Goal: Information Seeking & Learning: Learn about a topic

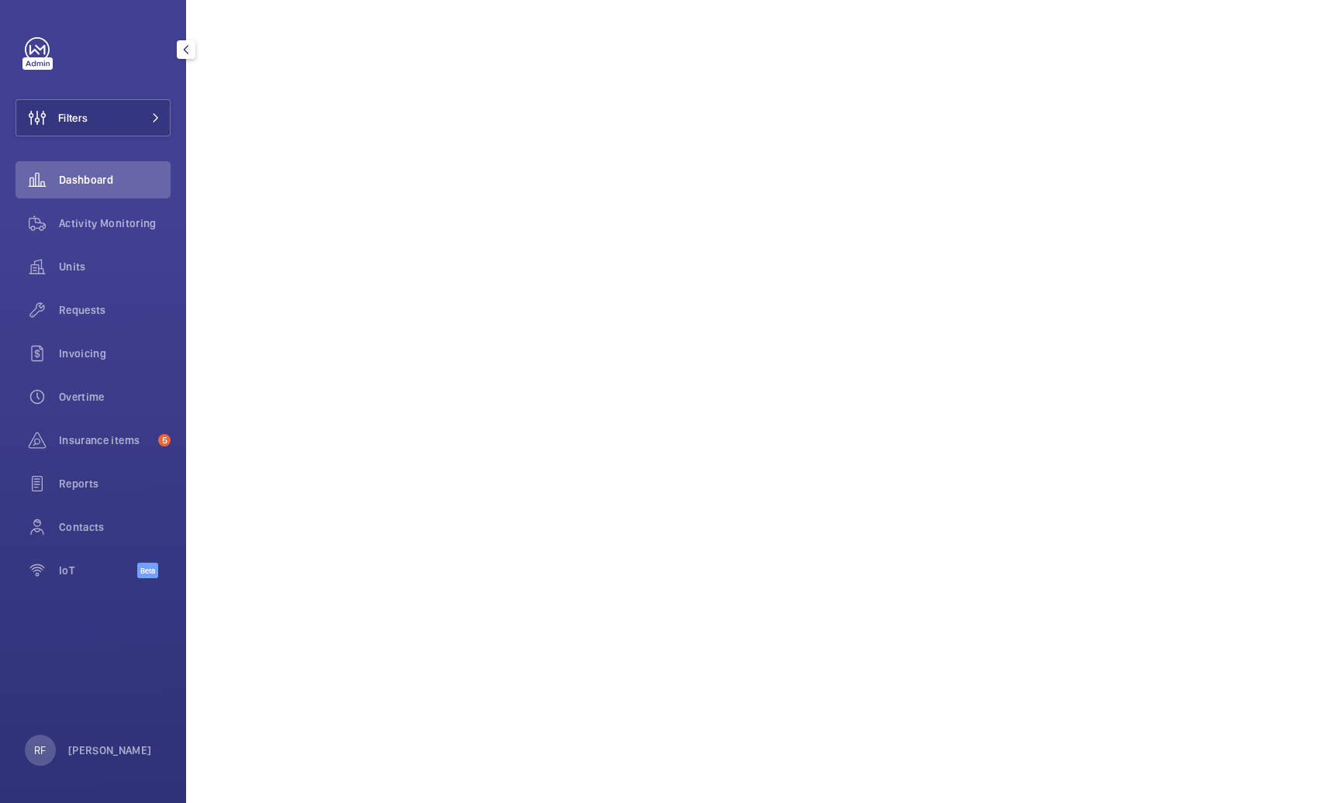
scroll to position [1093, 0]
click at [107, 311] on span "Requests" at bounding box center [115, 310] width 112 height 16
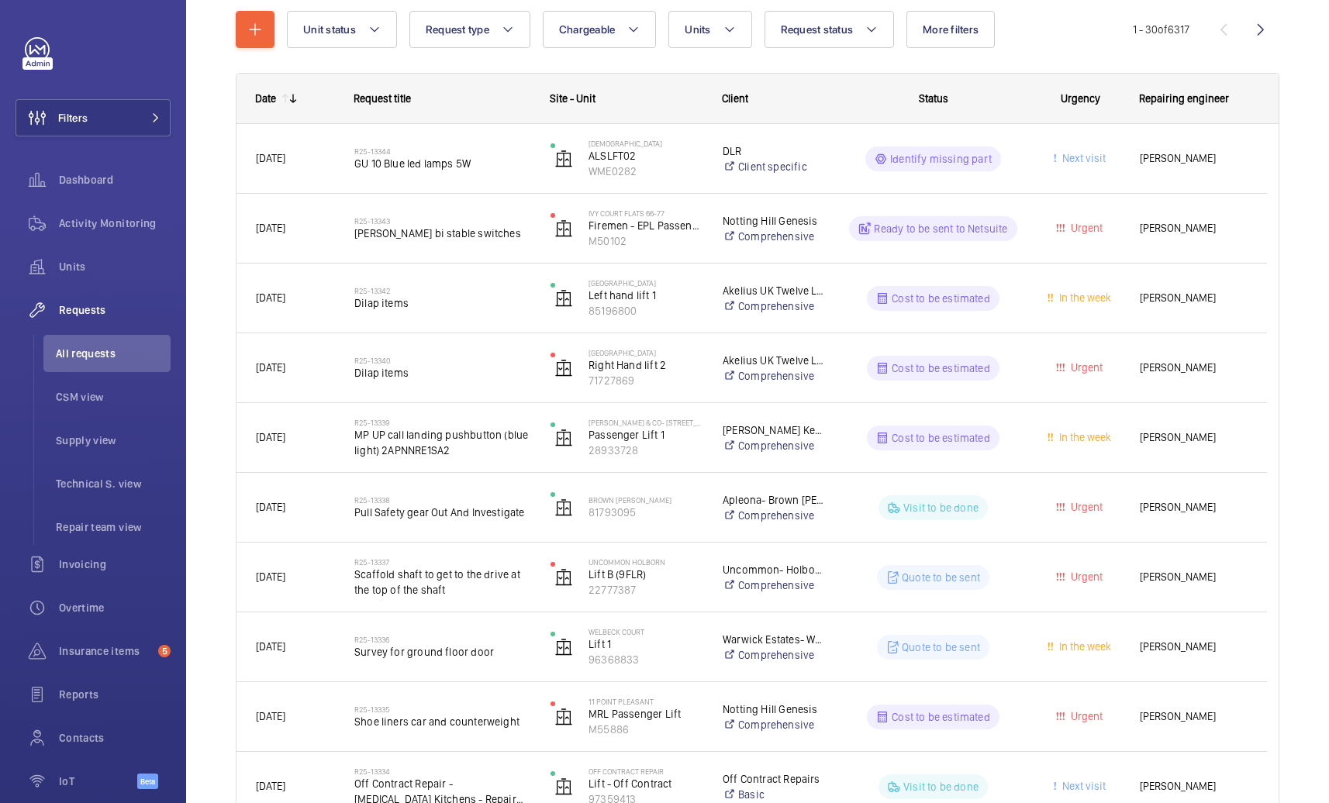
scroll to position [191, 0]
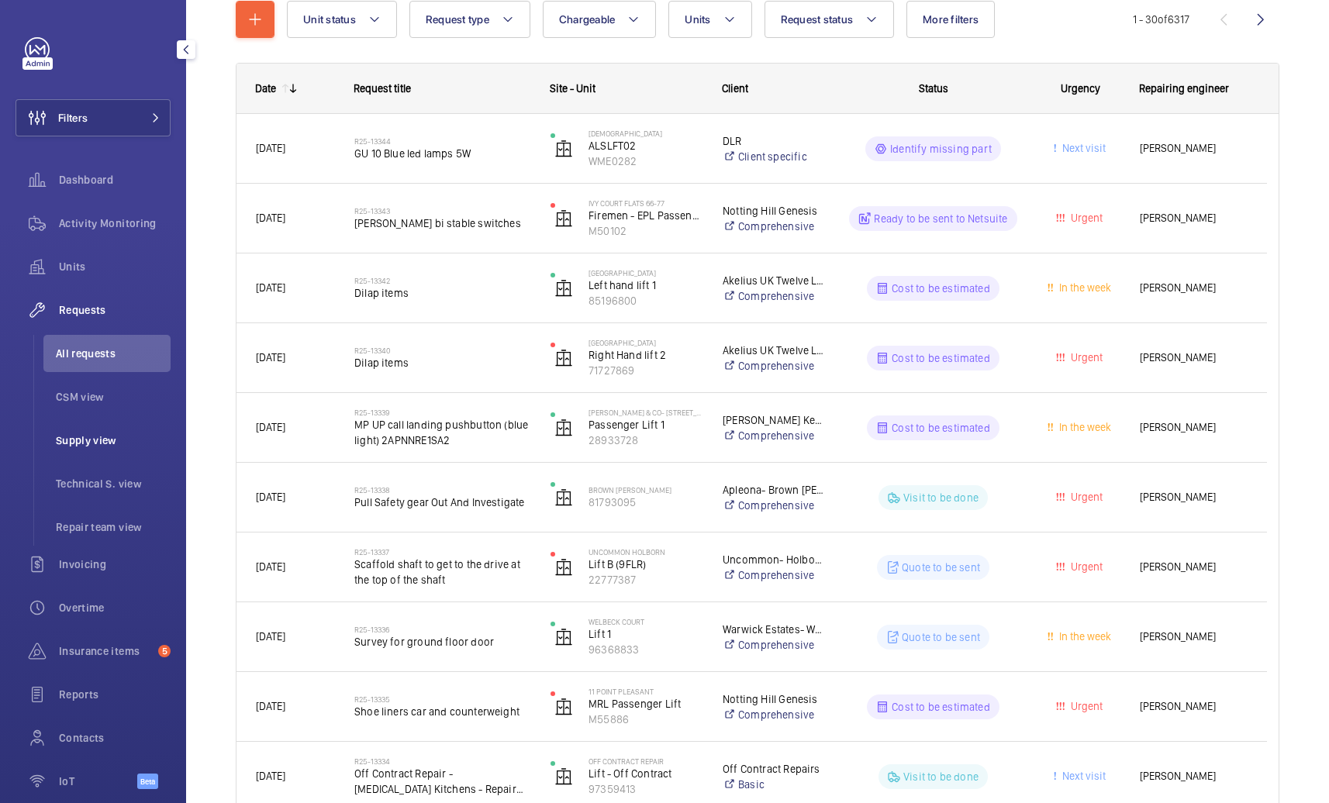
click at [95, 441] on span "Supply view" at bounding box center [113, 441] width 115 height 16
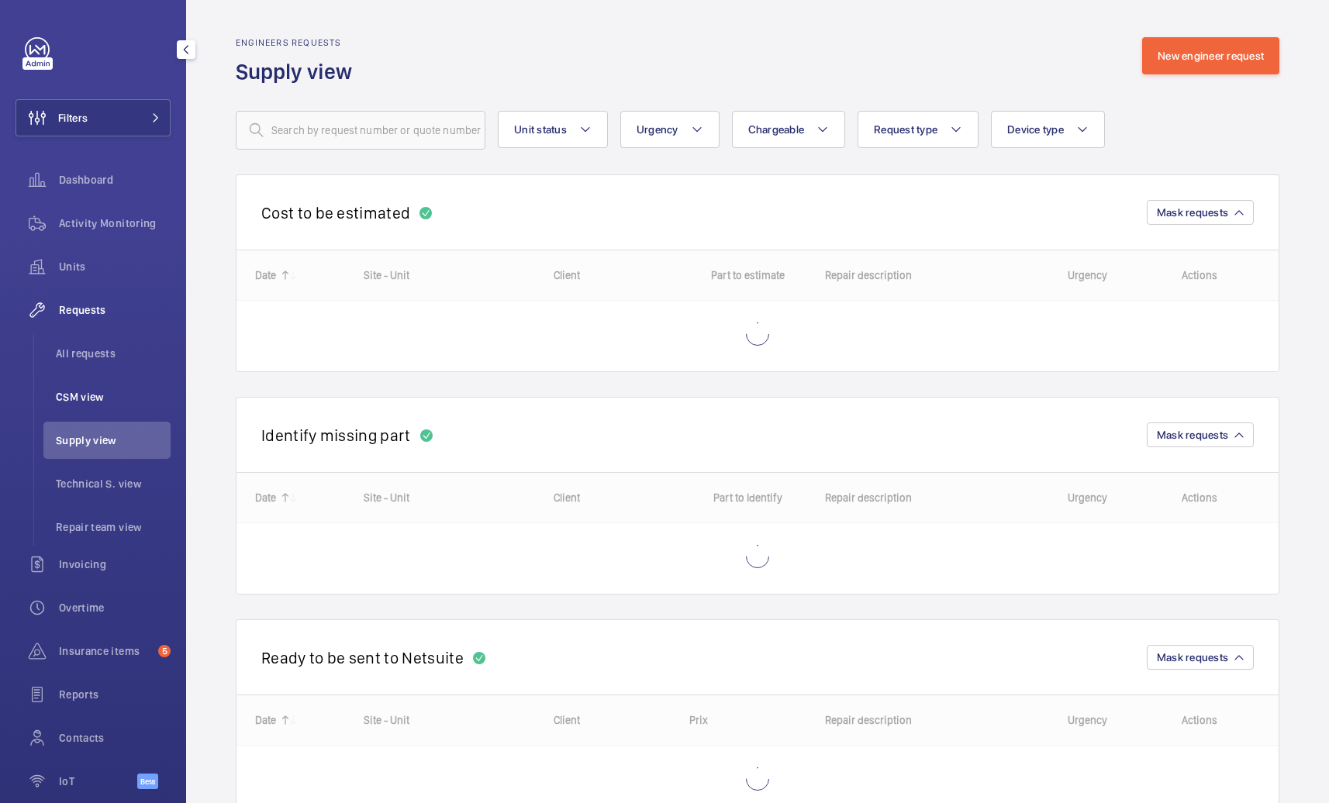
click at [102, 399] on span "CSM view" at bounding box center [113, 397] width 115 height 16
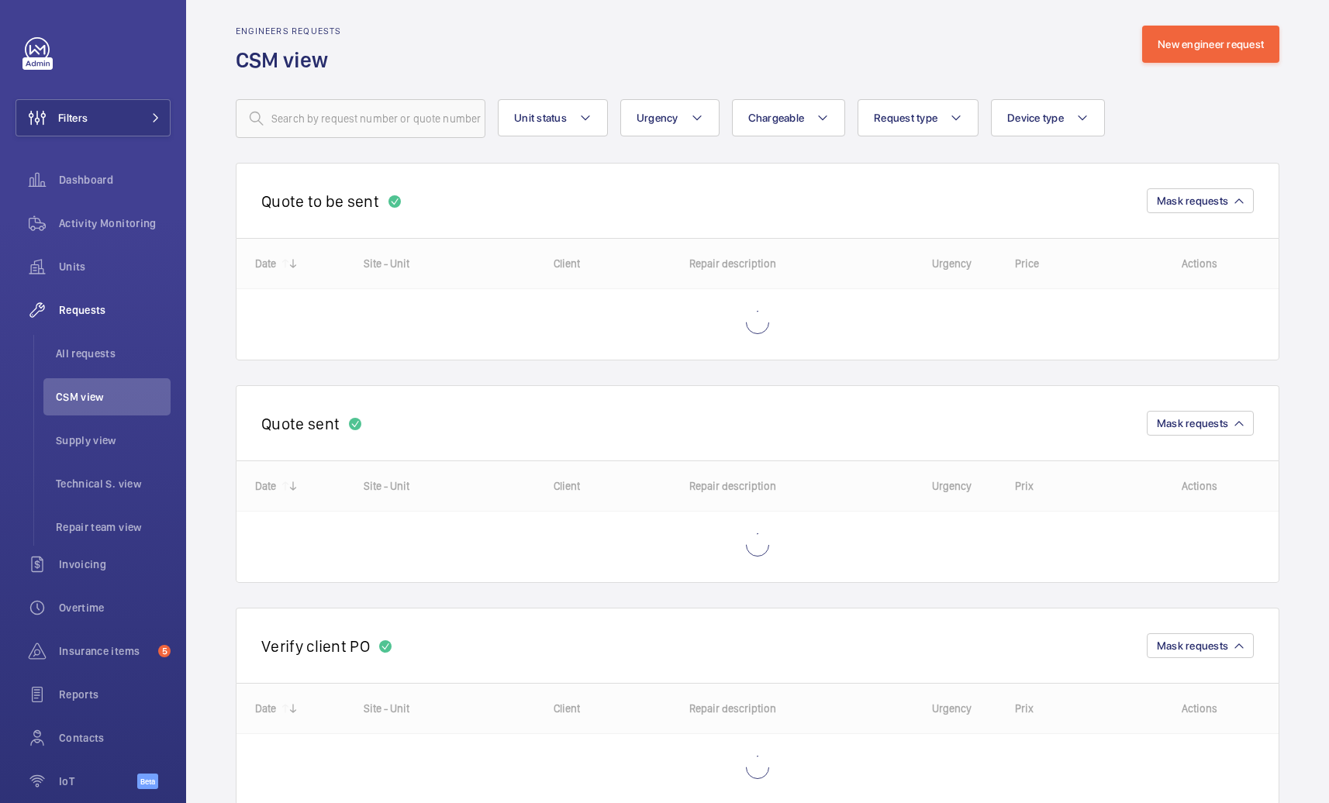
scroll to position [16, 0]
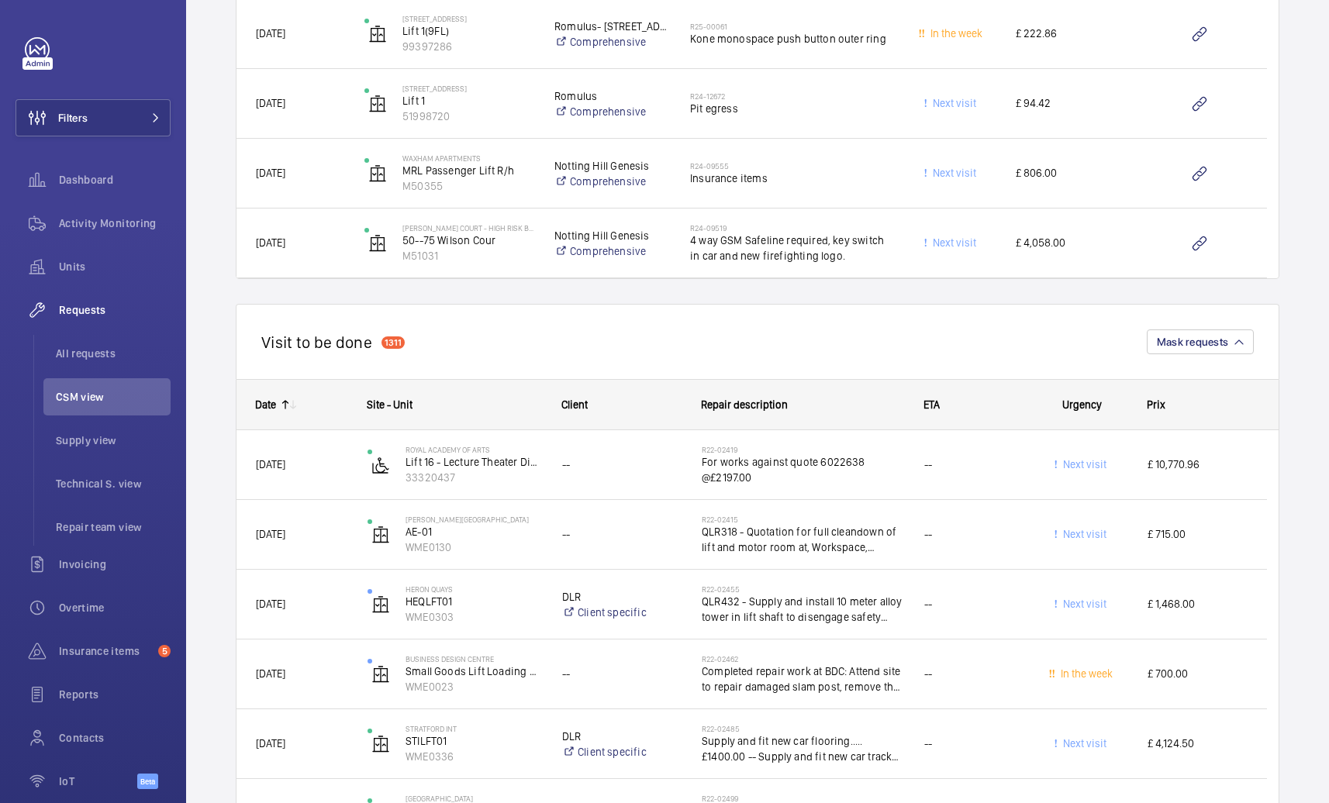
scroll to position [4233, 0]
click at [112, 127] on button "Filters" at bounding box center [93, 117] width 155 height 37
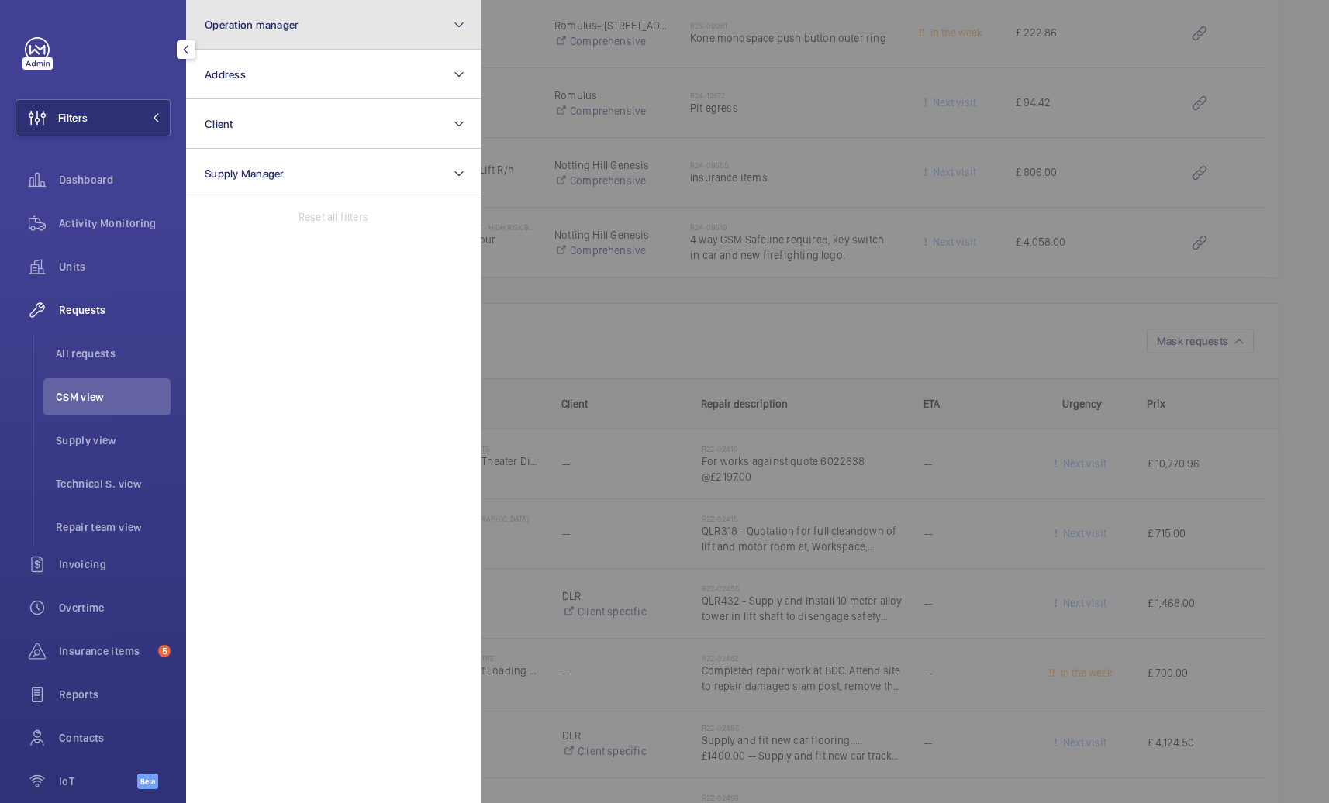
click at [268, 26] on span "Operation manager" at bounding box center [252, 25] width 94 height 12
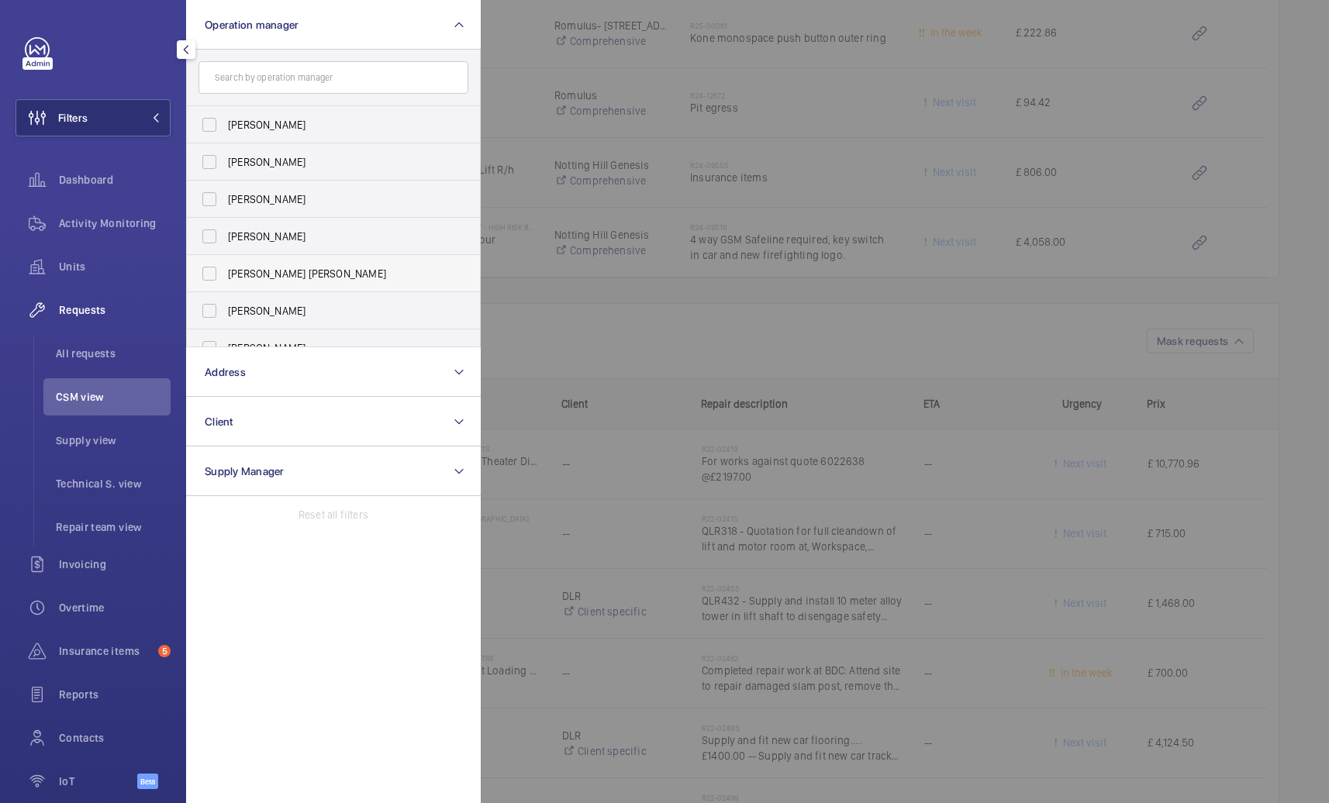
click at [265, 275] on span "[PERSON_NAME] [PERSON_NAME]" at bounding box center [334, 274] width 213 height 16
click at [225, 275] on input "[PERSON_NAME] [PERSON_NAME]" at bounding box center [209, 273] width 31 height 31
checkbox input "true"
click at [637, 337] on div at bounding box center [1145, 401] width 1329 height 803
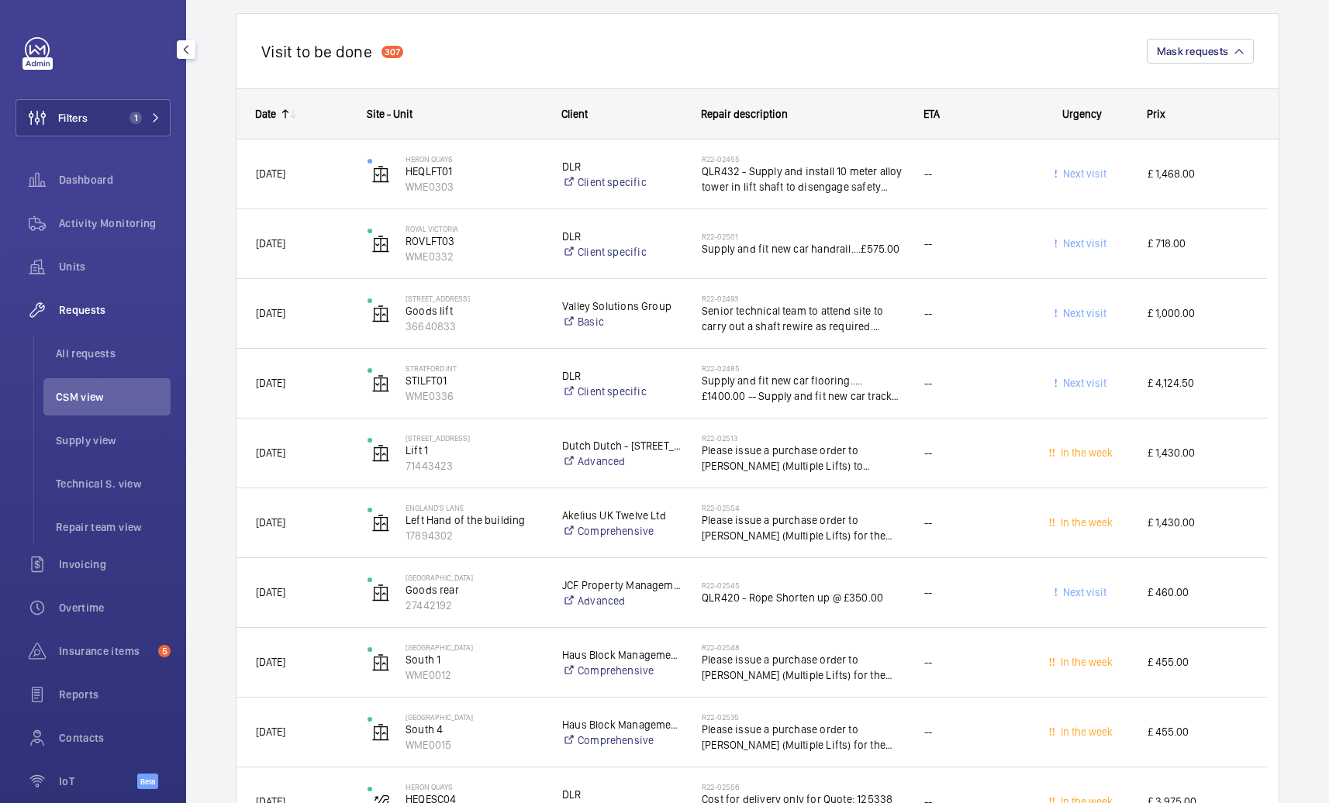
scroll to position [2814, 0]
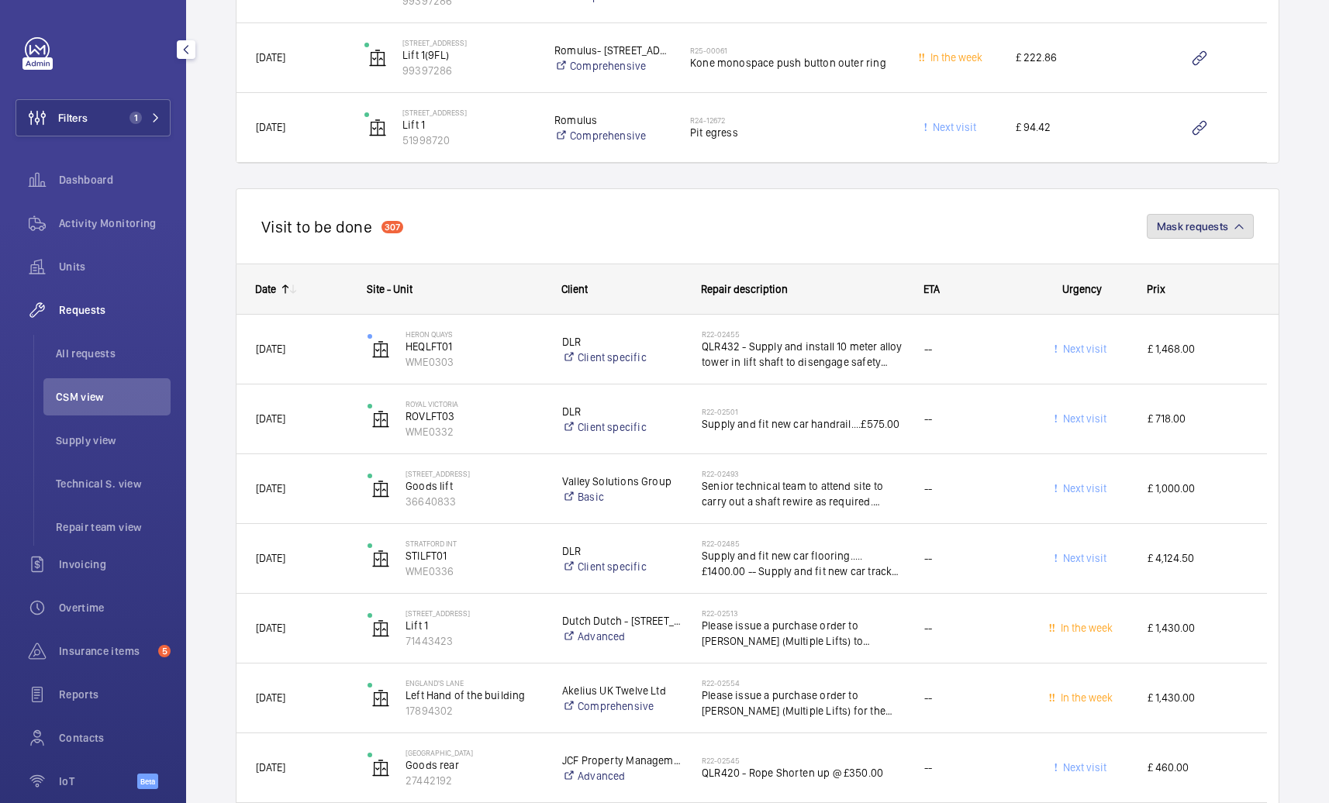
click at [1189, 226] on span "Mask requests" at bounding box center [1192, 226] width 71 height 12
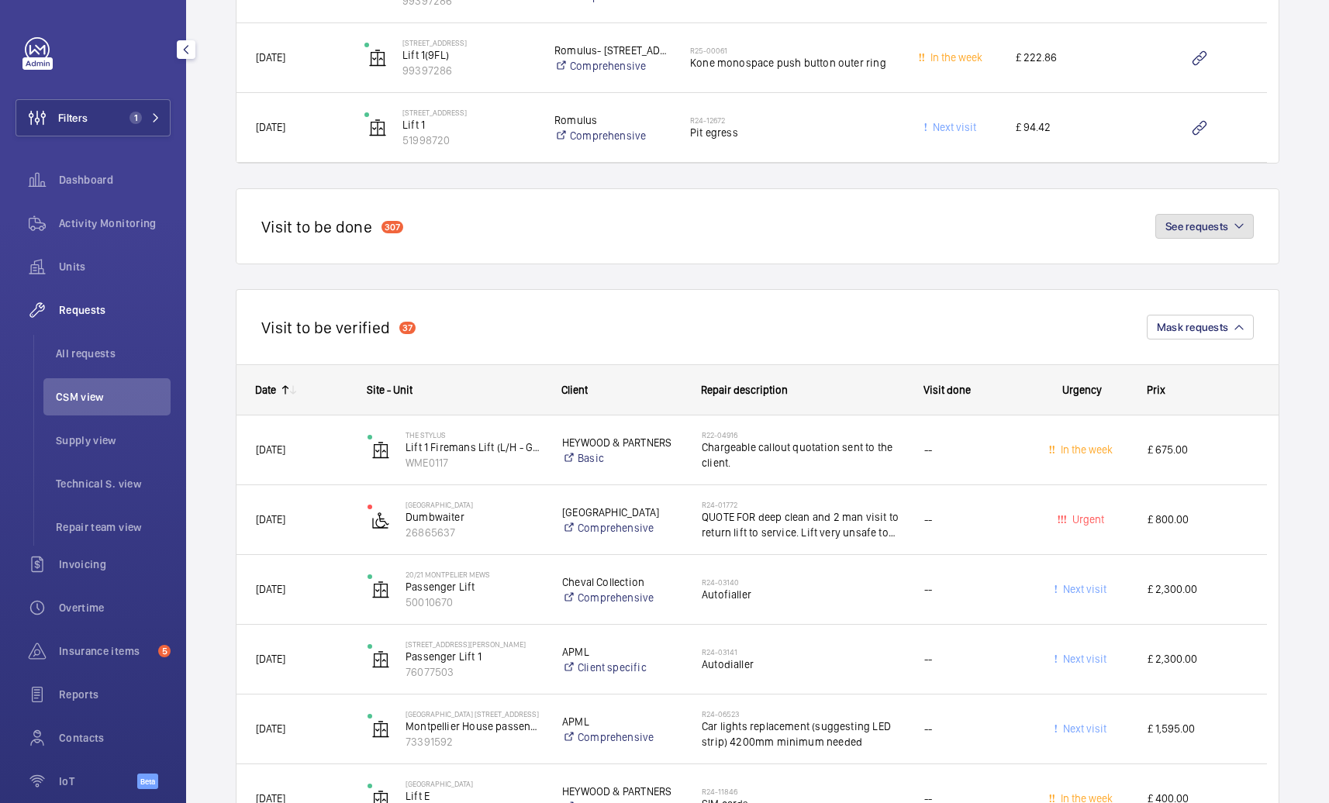
click at [1187, 227] on span "See requests" at bounding box center [1196, 226] width 63 height 12
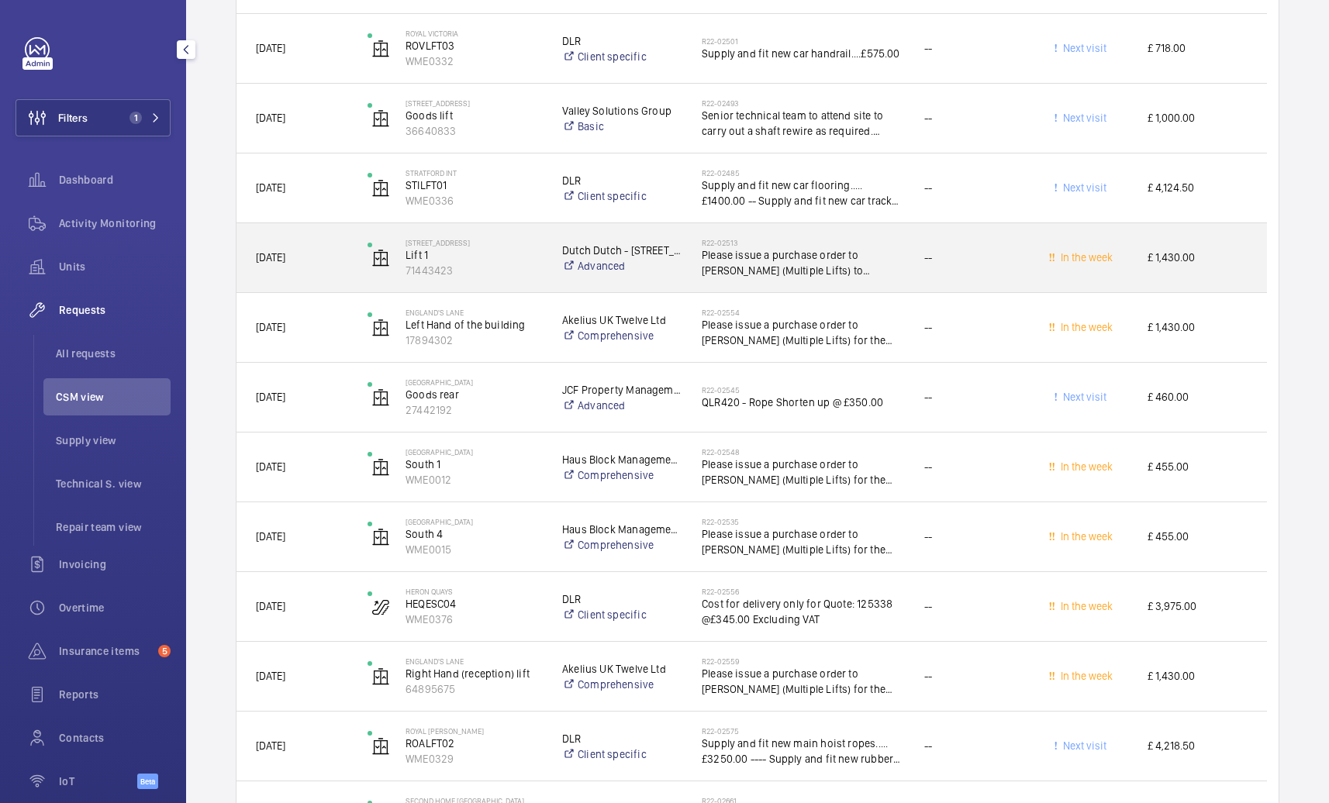
scroll to position [3603, 0]
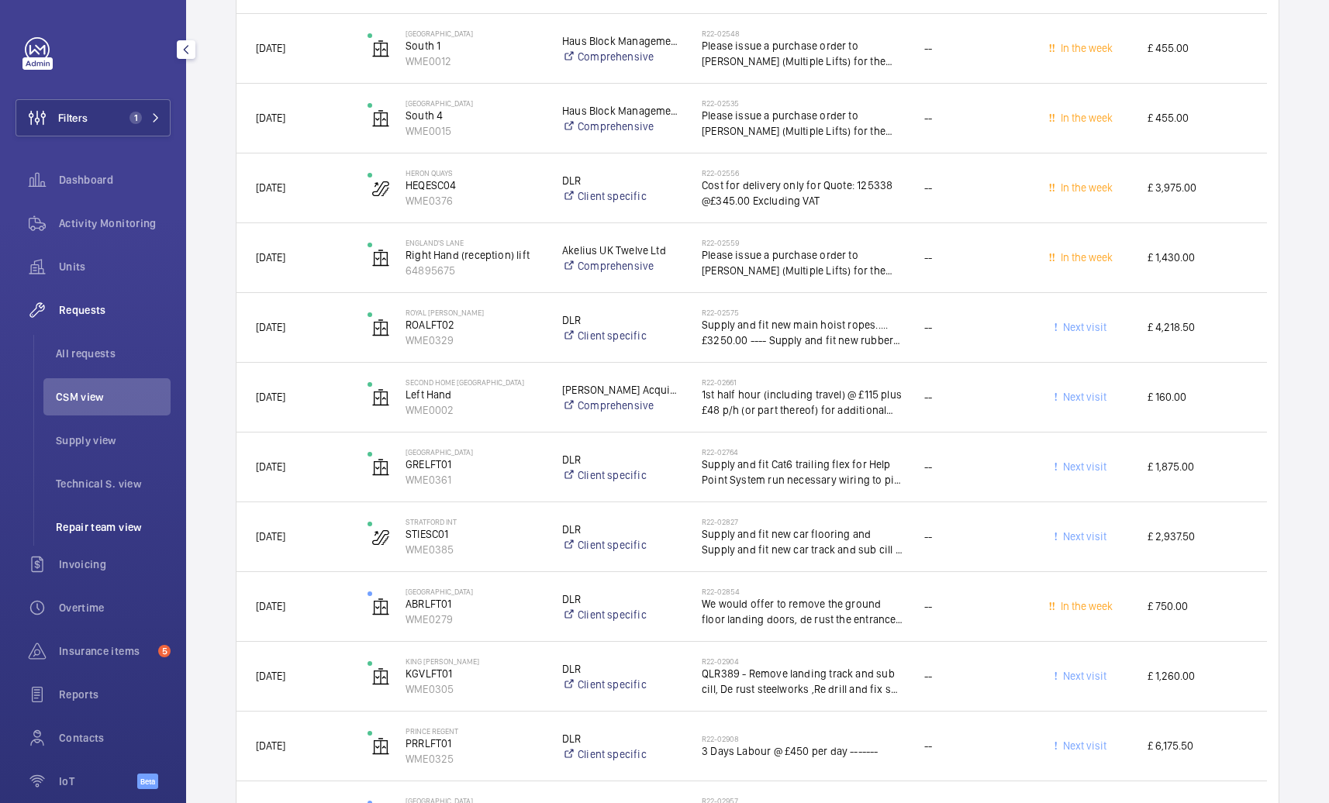
click at [93, 519] on li "Repair team view" at bounding box center [106, 527] width 127 height 37
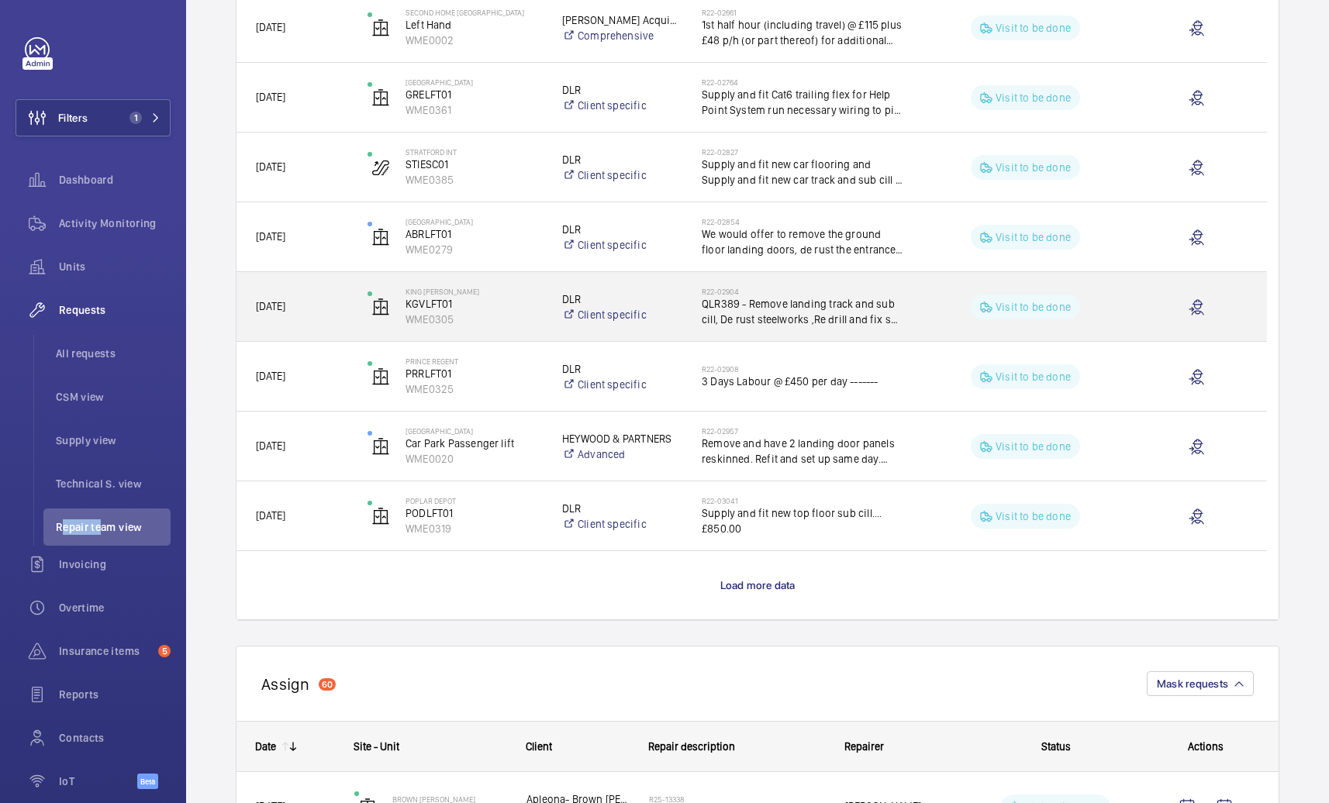
scroll to position [1373, 0]
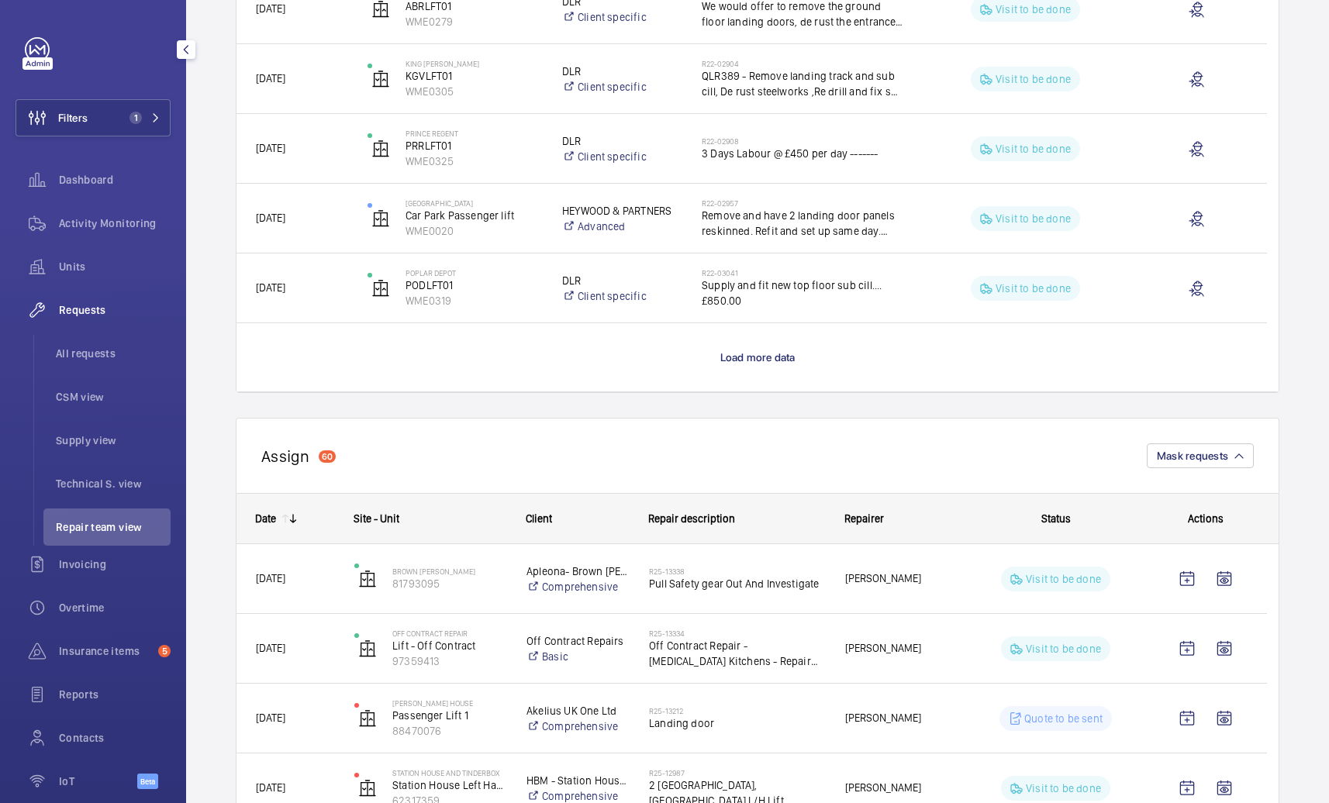
click at [114, 526] on span "Repair team view" at bounding box center [113, 527] width 115 height 16
click at [475, 470] on div "Assign 60 Mask requests" at bounding box center [758, 455] width 1044 height 75
click at [952, 470] on div "Assign 60 Mask requests" at bounding box center [758, 455] width 1044 height 75
click at [1051, 519] on span "Status" at bounding box center [1055, 519] width 29 height 12
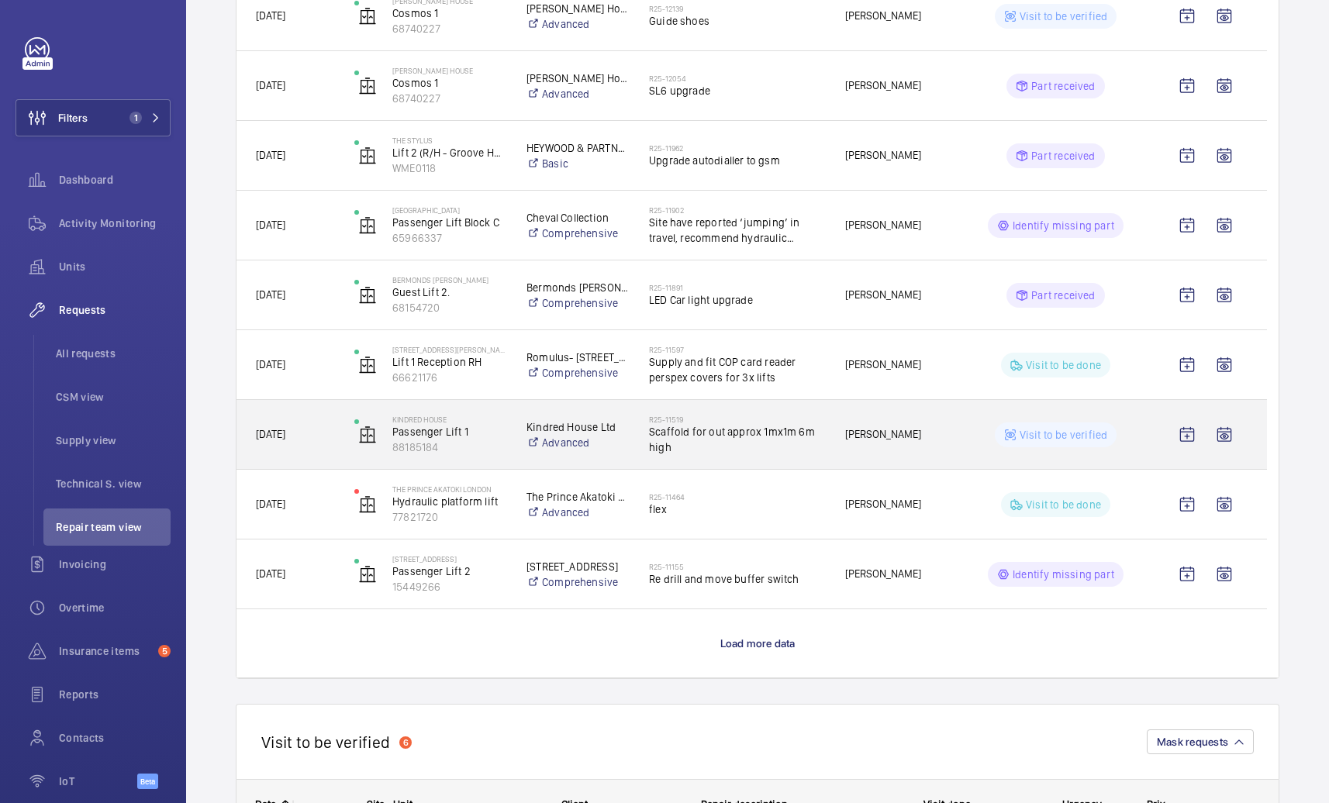
scroll to position [2722, 0]
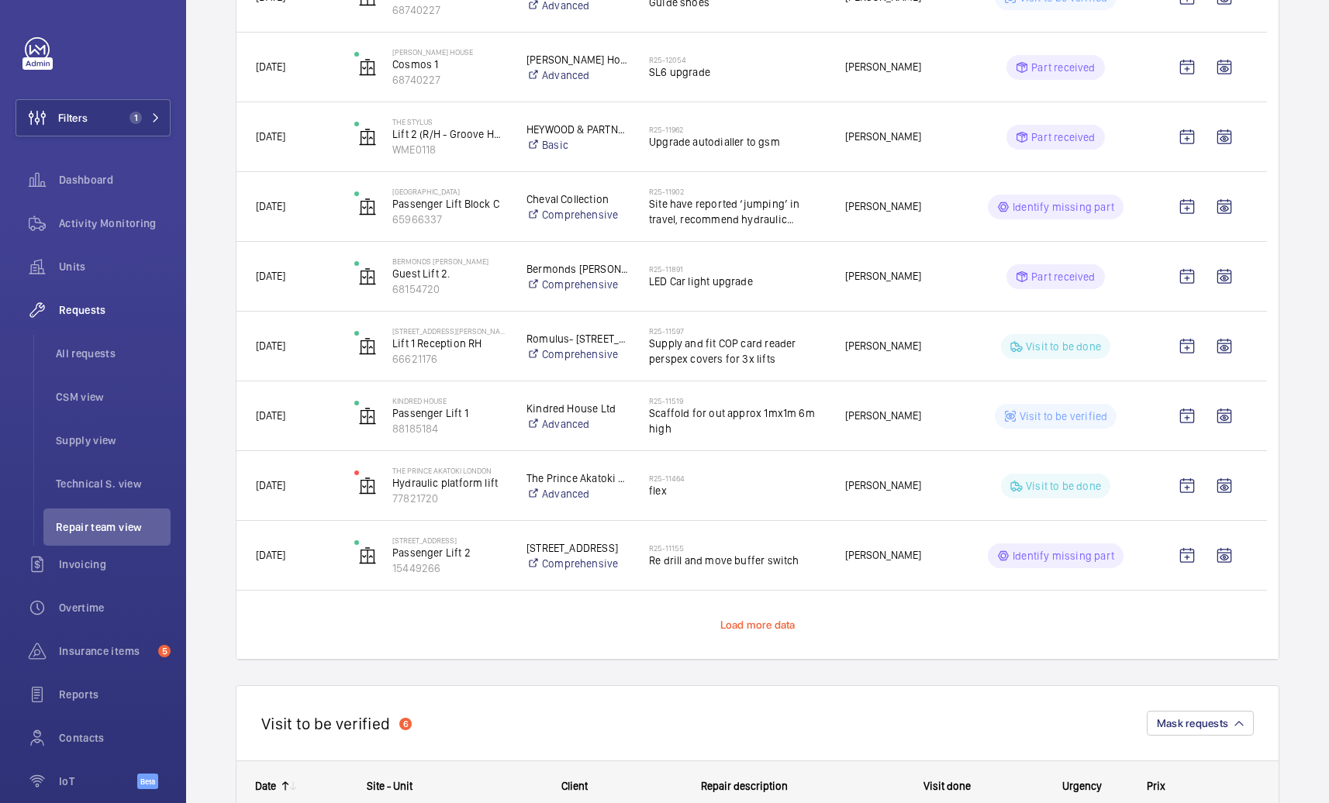
click at [761, 630] on span "Load more data" at bounding box center [757, 625] width 75 height 12
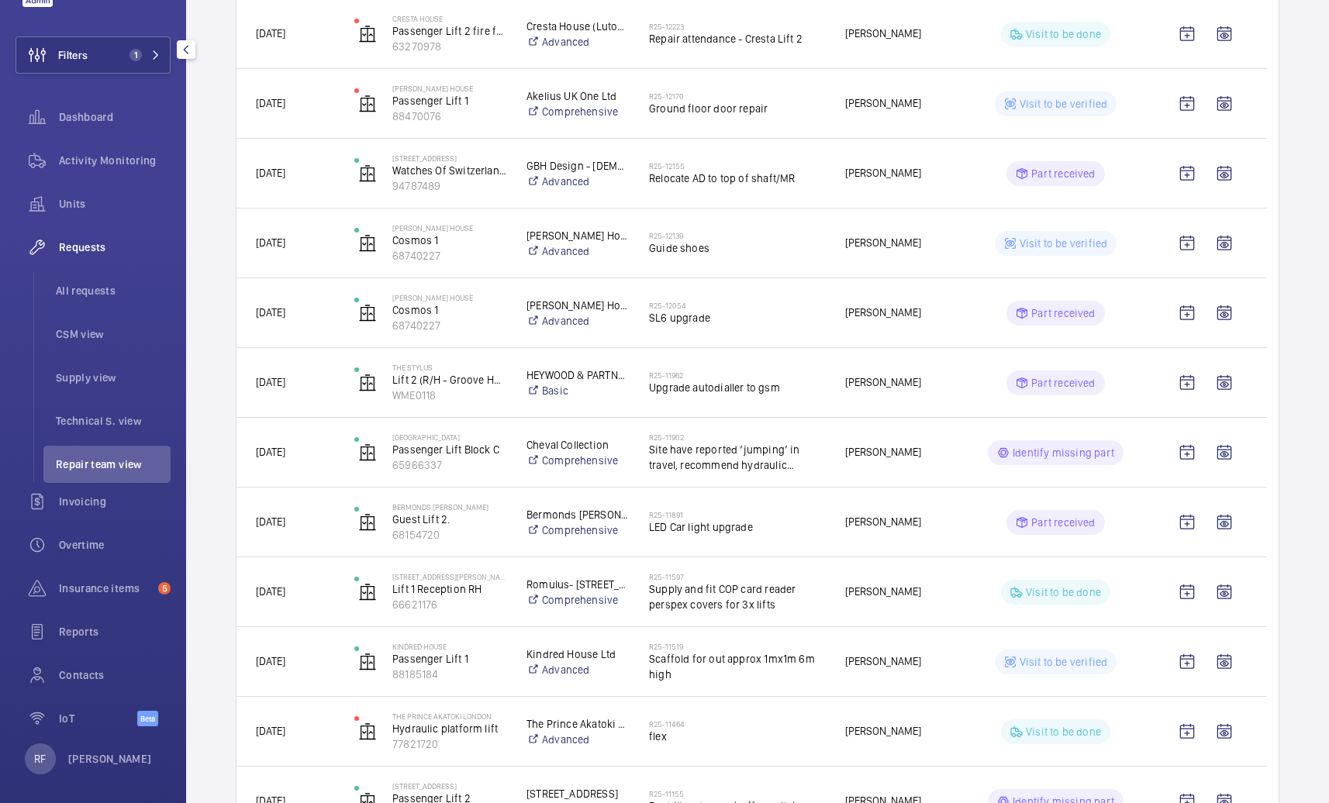
scroll to position [71, 0]
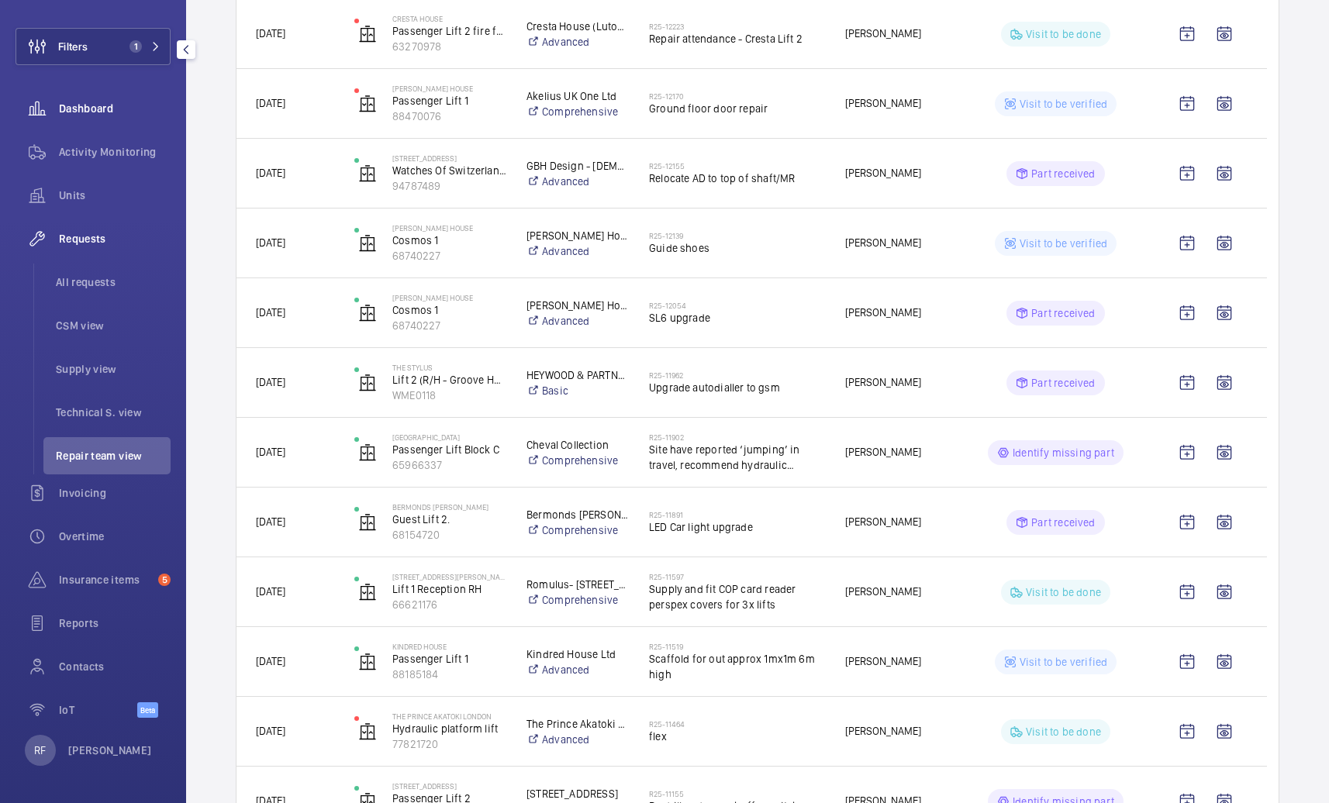
click at [89, 112] on span "Dashboard" at bounding box center [115, 109] width 112 height 16
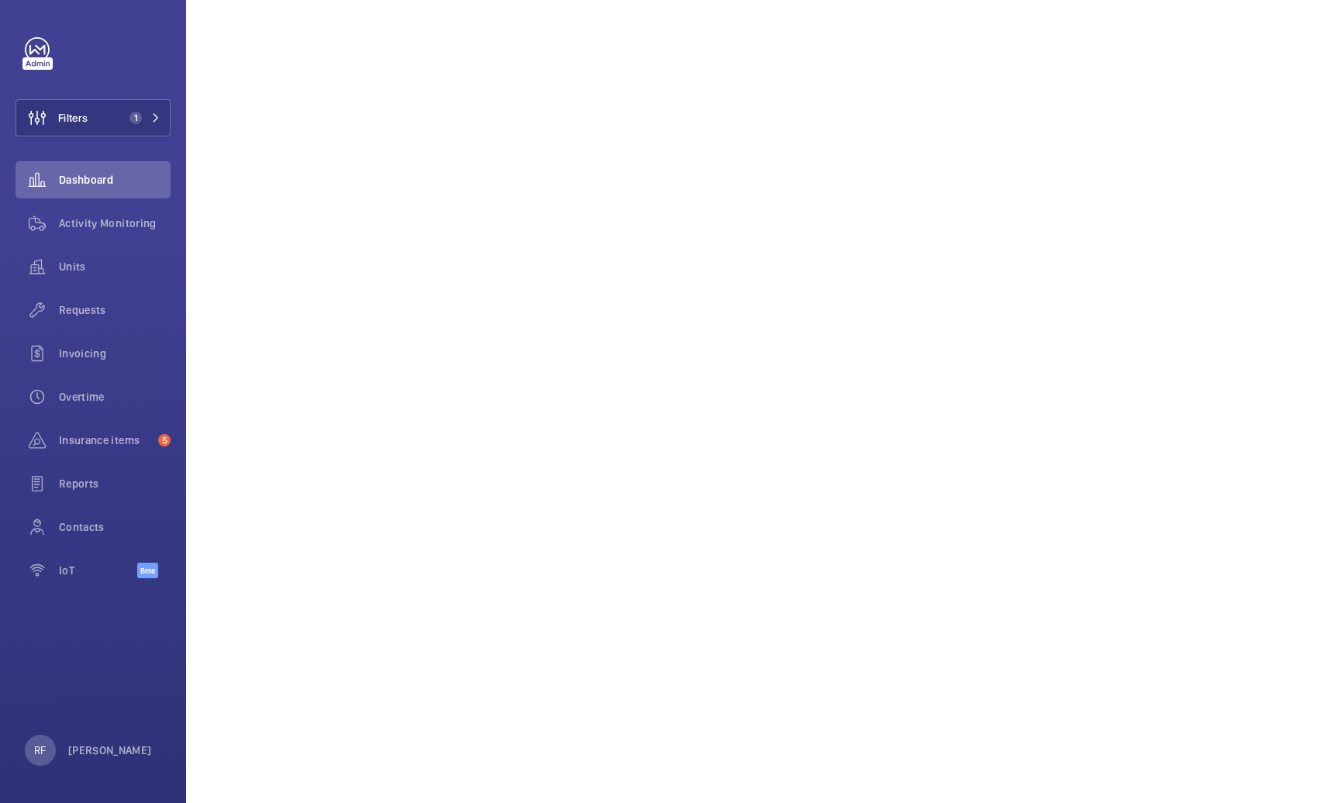
scroll to position [326, 0]
click at [142, 441] on span "Insurance items" at bounding box center [105, 441] width 93 height 16
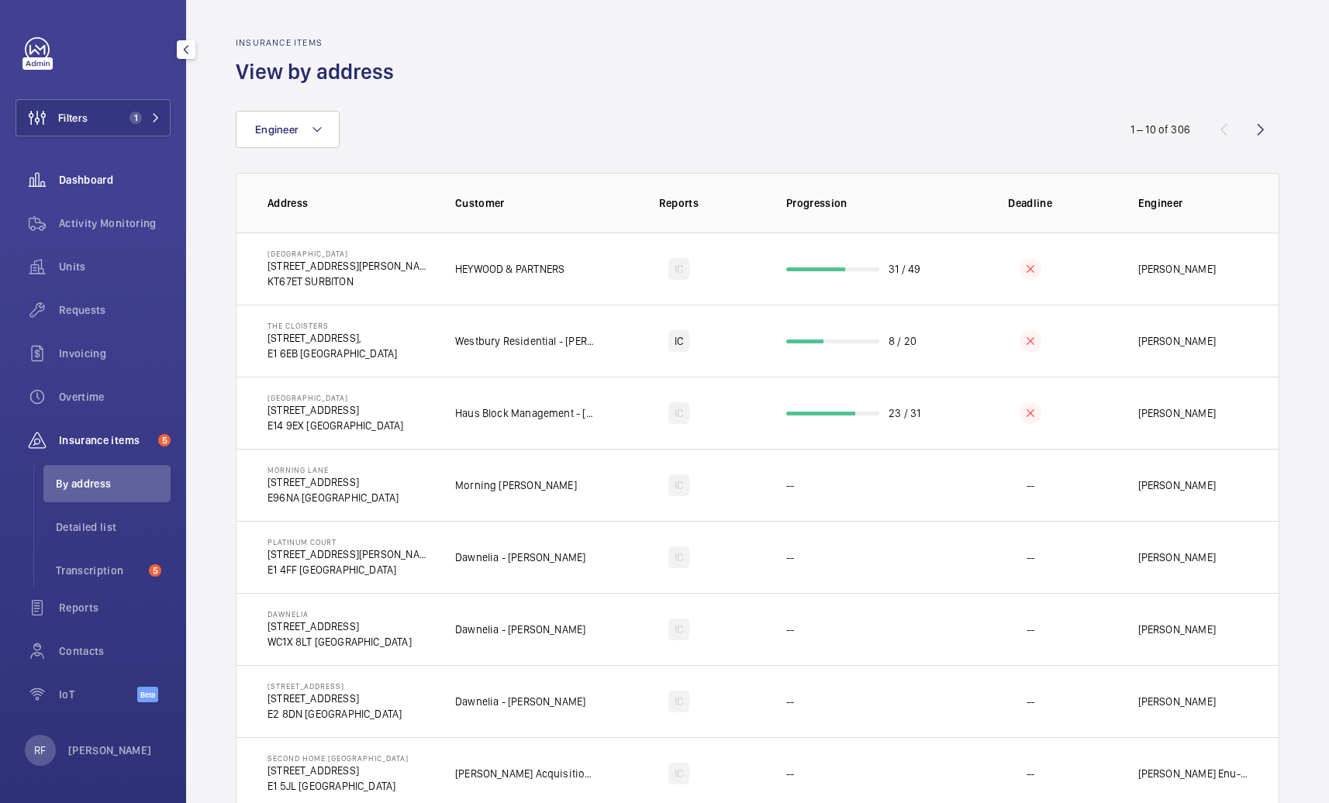
click at [105, 188] on div "Dashboard" at bounding box center [93, 179] width 155 height 37
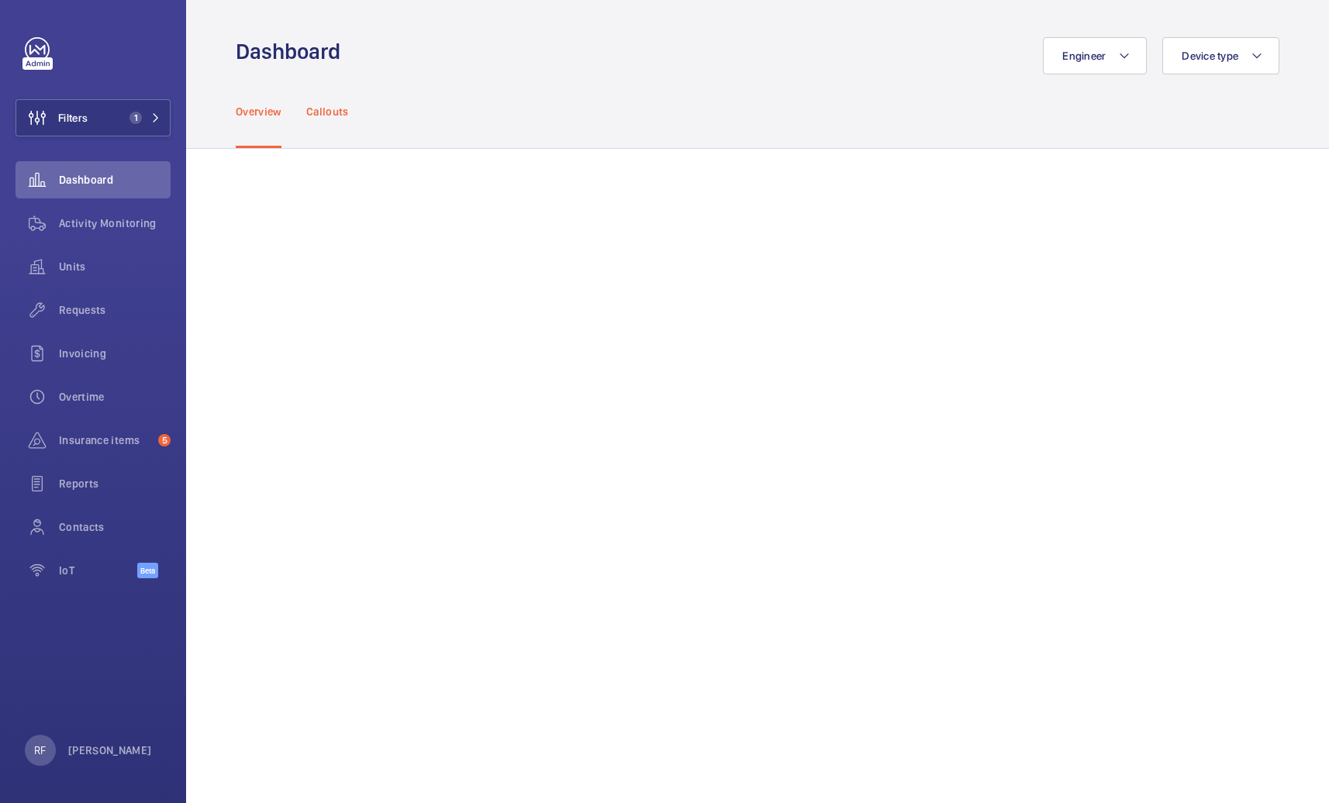
click at [339, 117] on p "Callouts" at bounding box center [327, 112] width 43 height 16
click at [1080, 71] on button "Engineer" at bounding box center [1095, 55] width 104 height 37
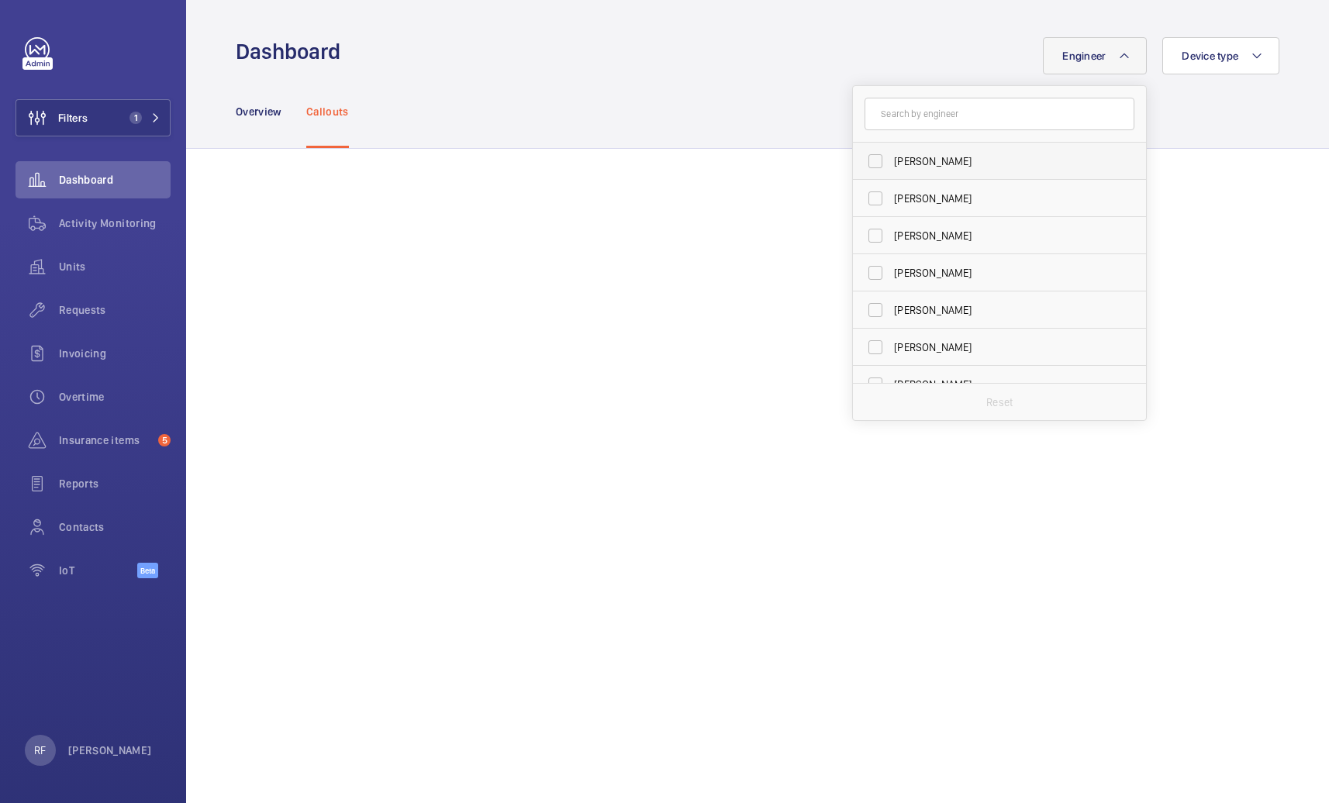
click at [947, 167] on span "[PERSON_NAME]" at bounding box center [1000, 162] width 213 height 16
click at [891, 167] on input "[PERSON_NAME]" at bounding box center [875, 161] width 31 height 31
checkbox input "true"
click at [758, 133] on div "Overview Callouts" at bounding box center [758, 111] width 1044 height 74
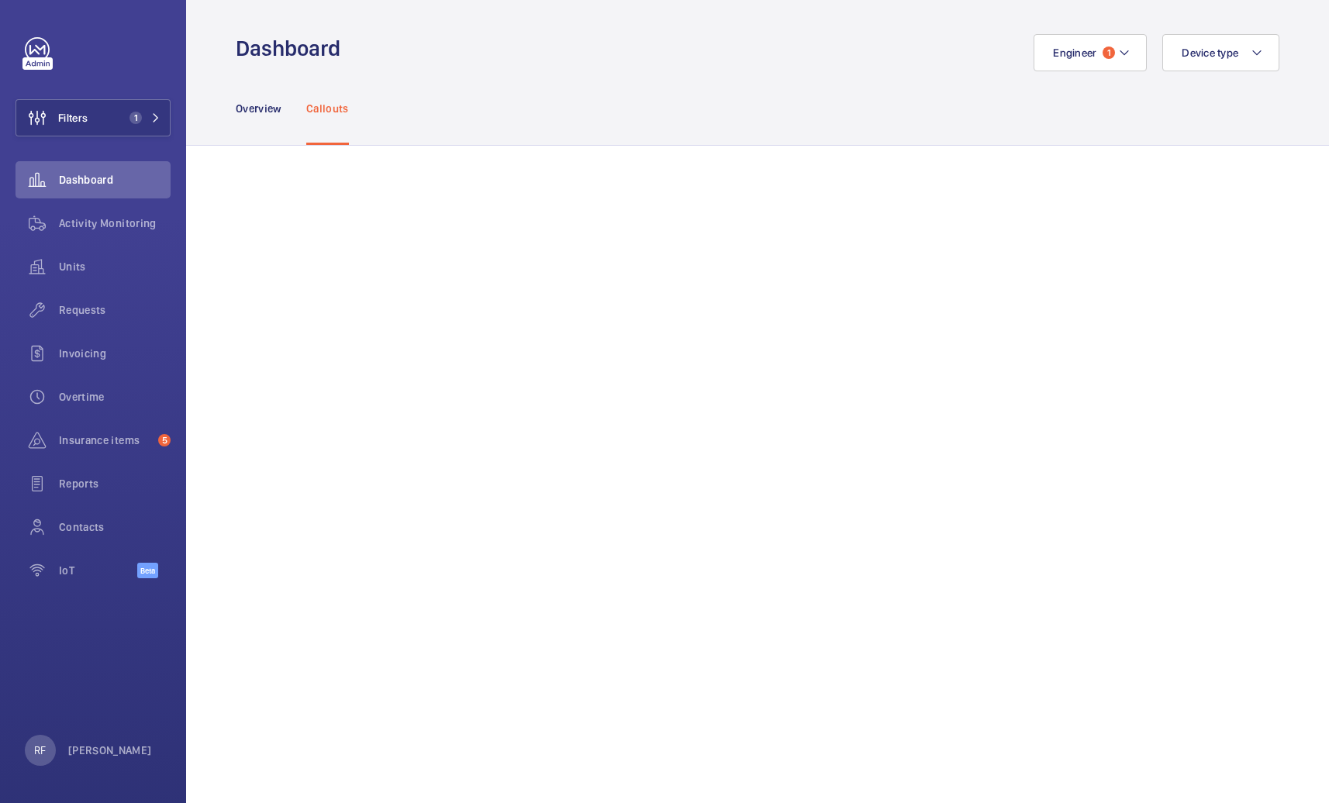
scroll to position [6, 0]
click at [1064, 56] on button "Engineer 1" at bounding box center [1090, 49] width 113 height 37
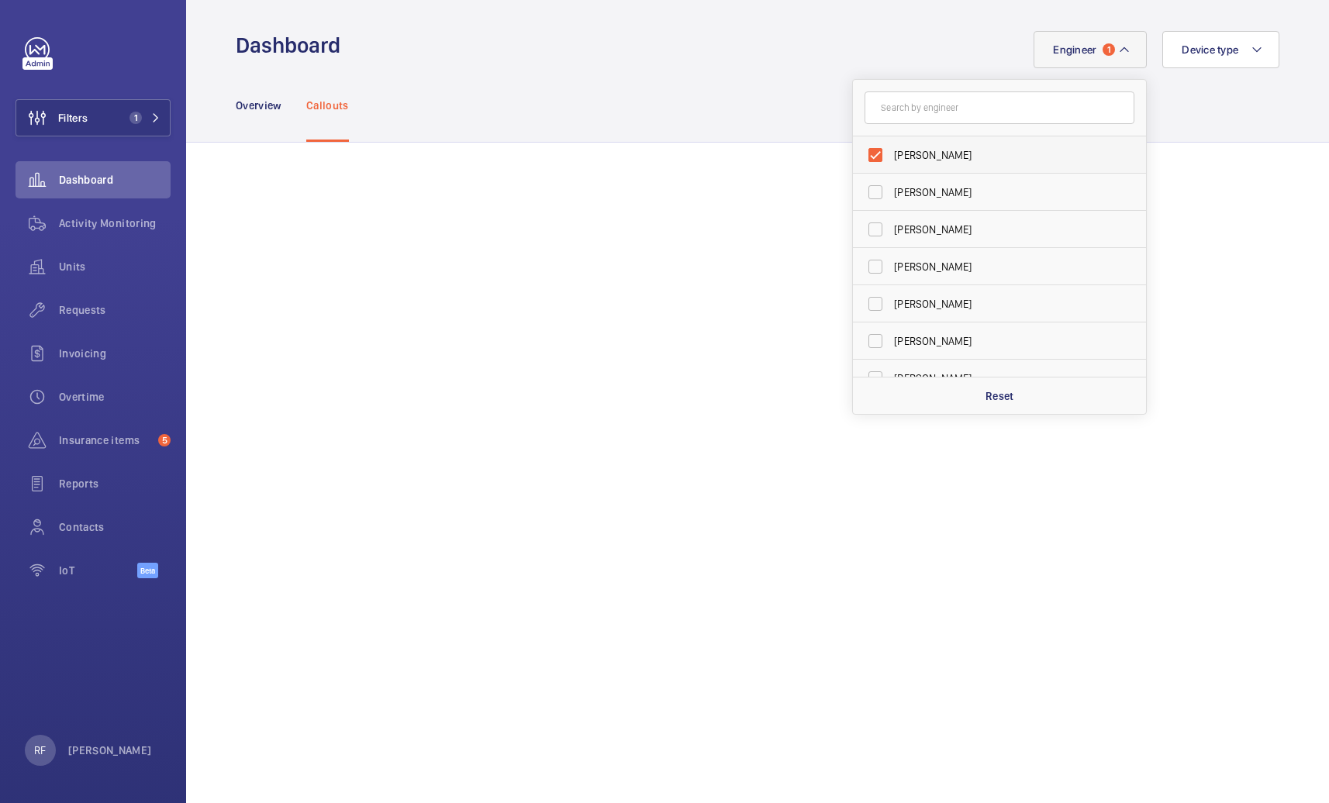
click at [961, 151] on span "[PERSON_NAME]" at bounding box center [1000, 155] width 213 height 16
click at [891, 151] on input "[PERSON_NAME]" at bounding box center [875, 155] width 31 height 31
checkbox input "false"
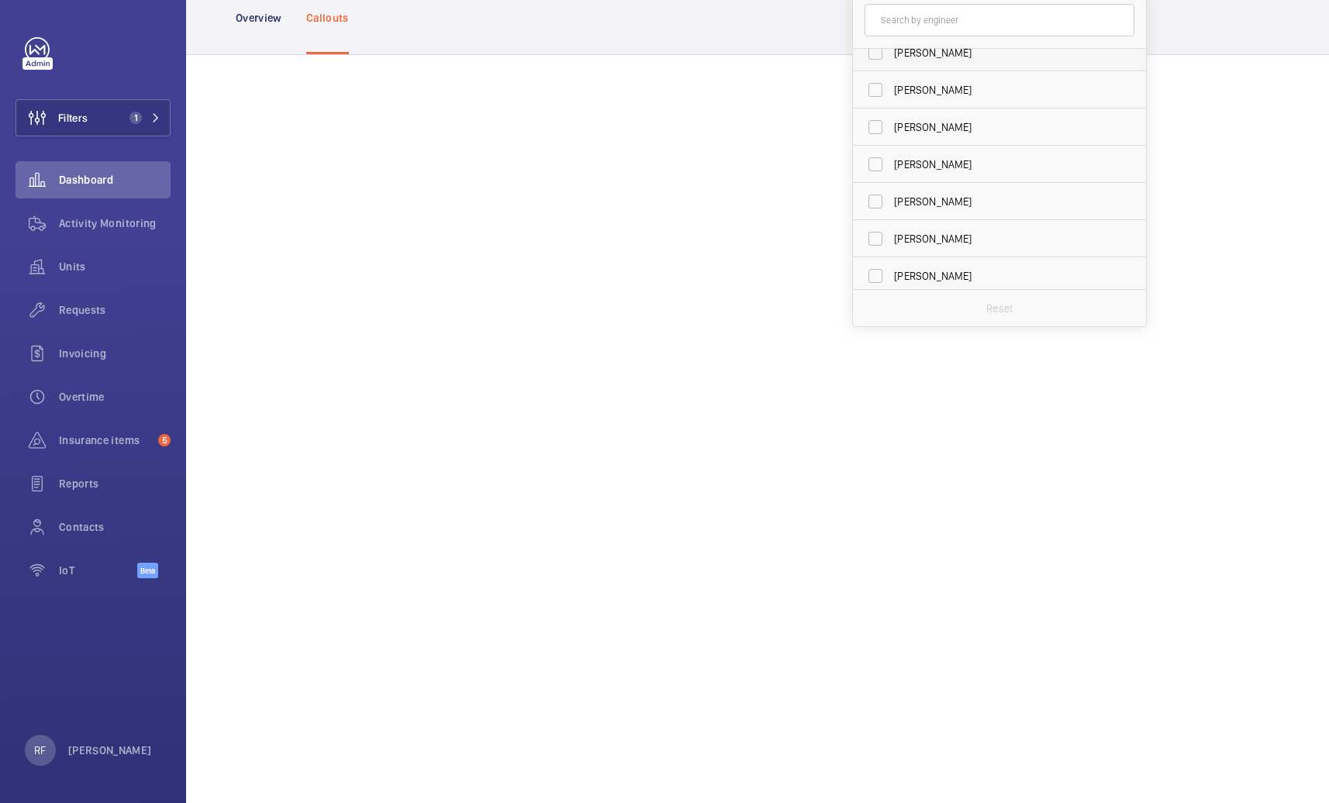
scroll to position [98, 0]
click at [930, 232] on span "[PERSON_NAME]" at bounding box center [1000, 235] width 213 height 16
click at [891, 232] on input "[PERSON_NAME]" at bounding box center [875, 234] width 31 height 31
checkbox input "true"
click at [156, 119] on mat-icon at bounding box center [155, 117] width 9 height 9
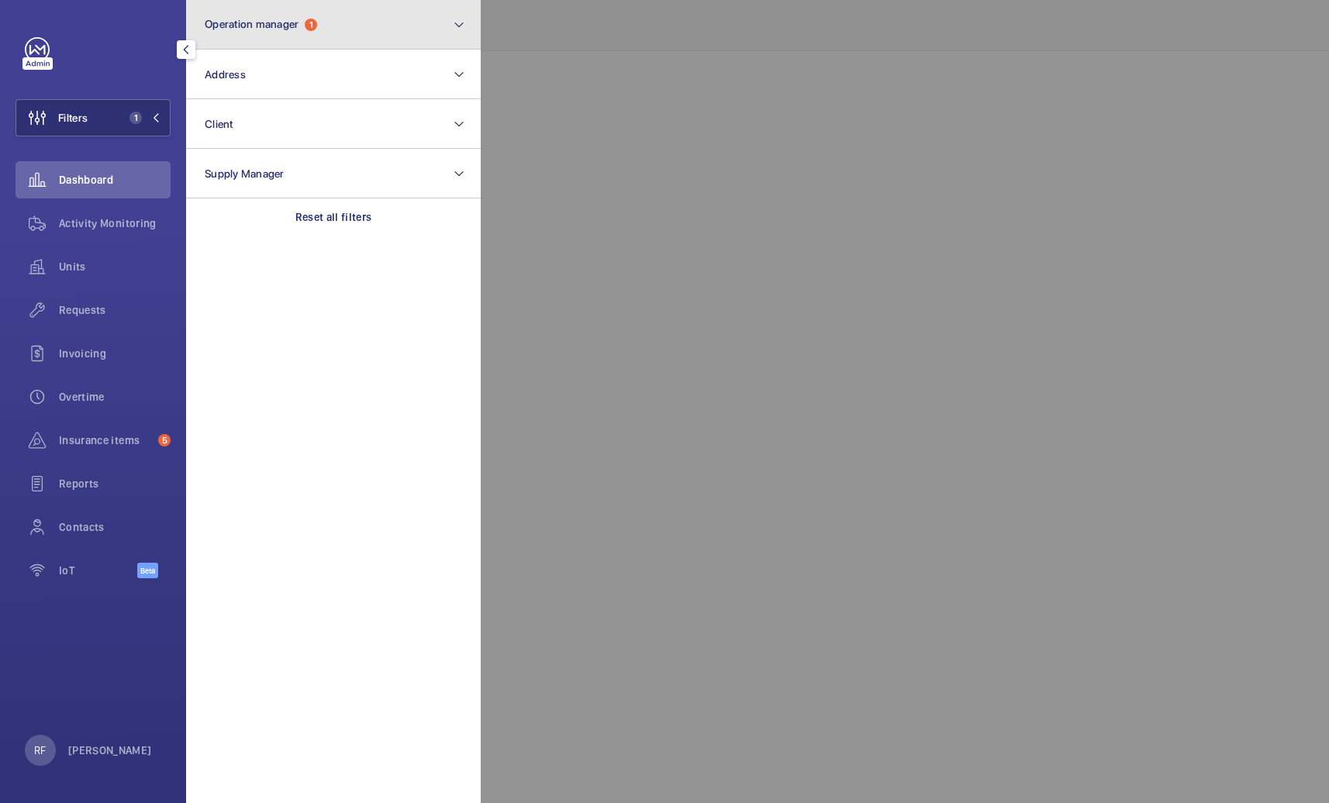
click at [258, 22] on span "Operation manager" at bounding box center [252, 24] width 94 height 12
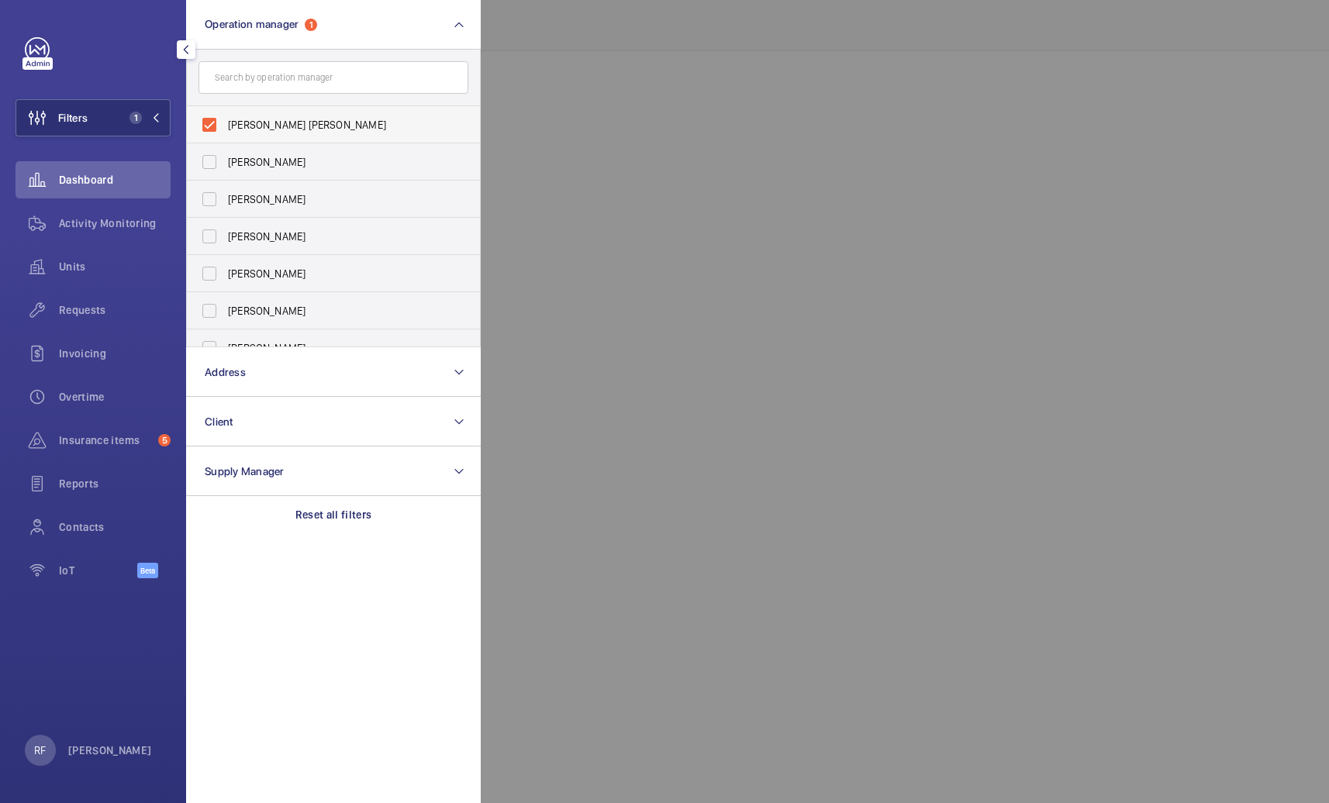
click at [247, 137] on label "[PERSON_NAME] [PERSON_NAME]" at bounding box center [322, 124] width 270 height 37
click at [225, 137] on input "[PERSON_NAME] [PERSON_NAME]" at bounding box center [209, 124] width 31 height 31
checkbox input "false"
click at [686, 78] on div at bounding box center [1145, 401] width 1329 height 803
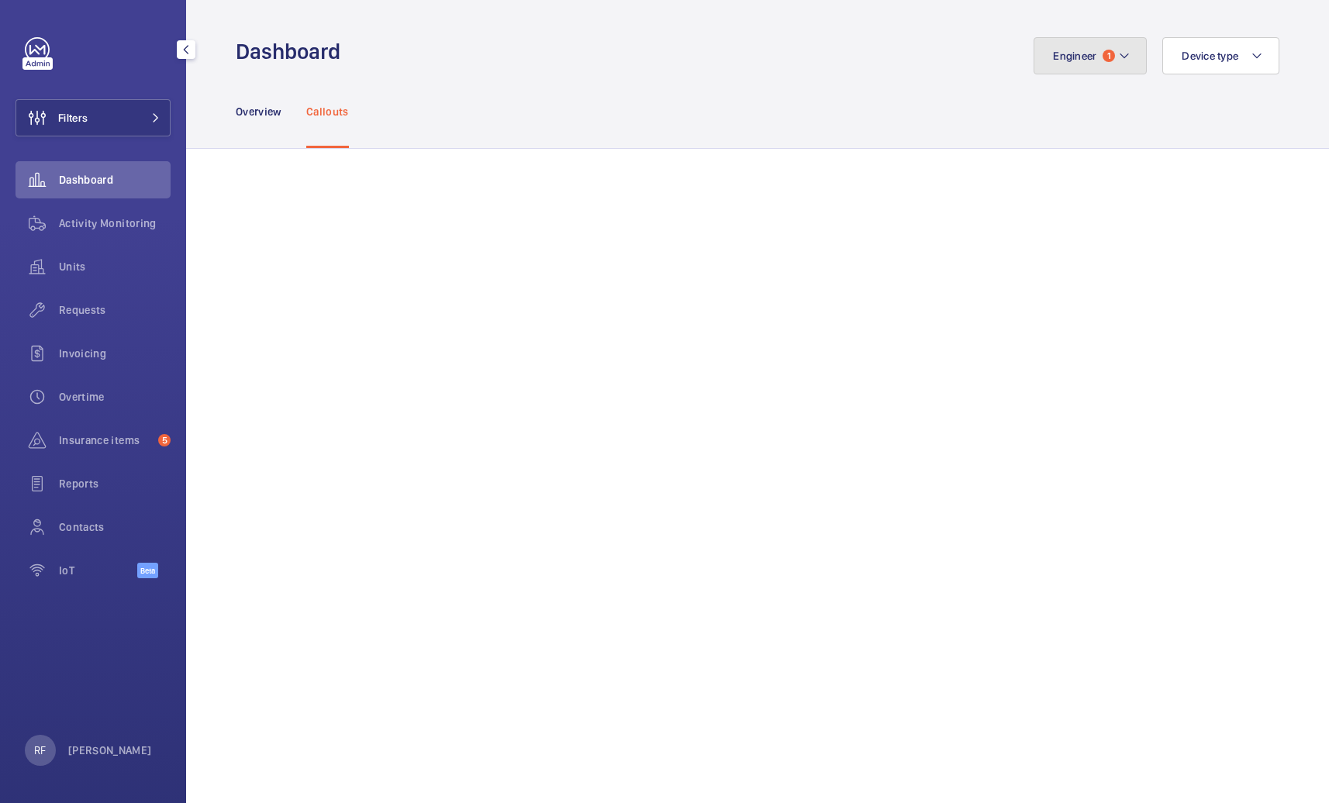
click at [1090, 59] on button "Engineer 1" at bounding box center [1090, 55] width 113 height 37
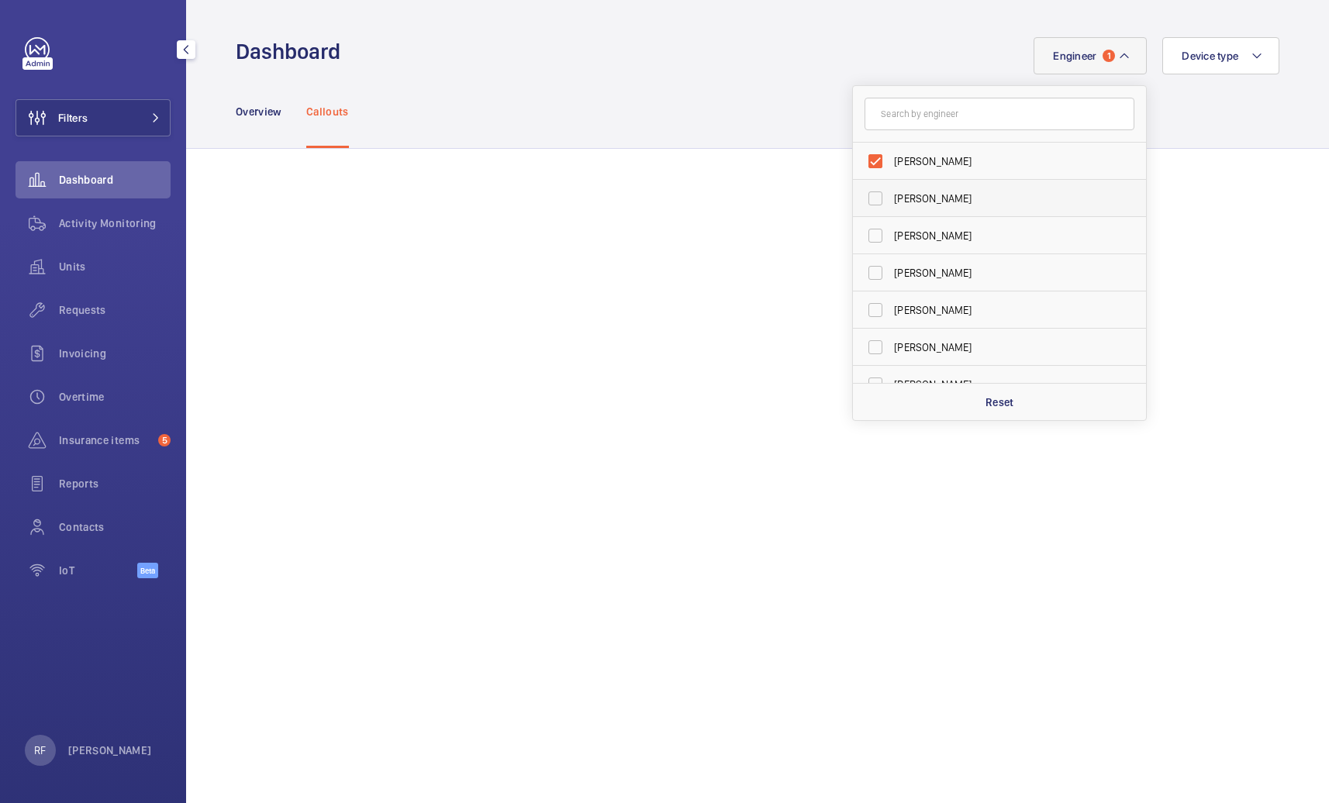
click at [994, 154] on span "[PERSON_NAME]" at bounding box center [1000, 162] width 213 height 16
click at [891, 154] on input "[PERSON_NAME]" at bounding box center [875, 161] width 31 height 31
checkbox input "false"
click at [970, 141] on form at bounding box center [999, 114] width 293 height 57
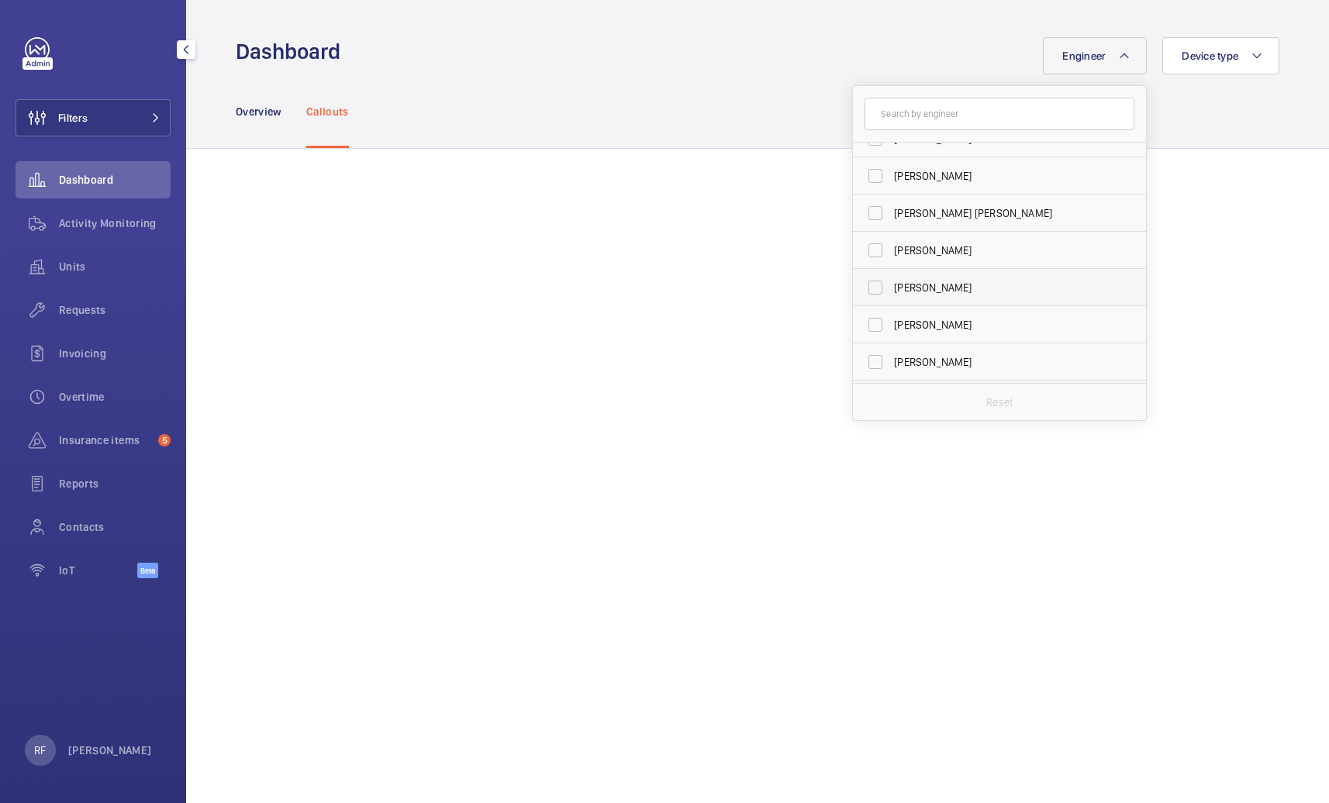
click at [954, 287] on span "[PERSON_NAME]" at bounding box center [1000, 288] width 213 height 16
click at [891, 287] on input "[PERSON_NAME]" at bounding box center [875, 287] width 31 height 31
checkbox input "true"
click at [712, 143] on div "Overview Callouts" at bounding box center [758, 111] width 1044 height 74
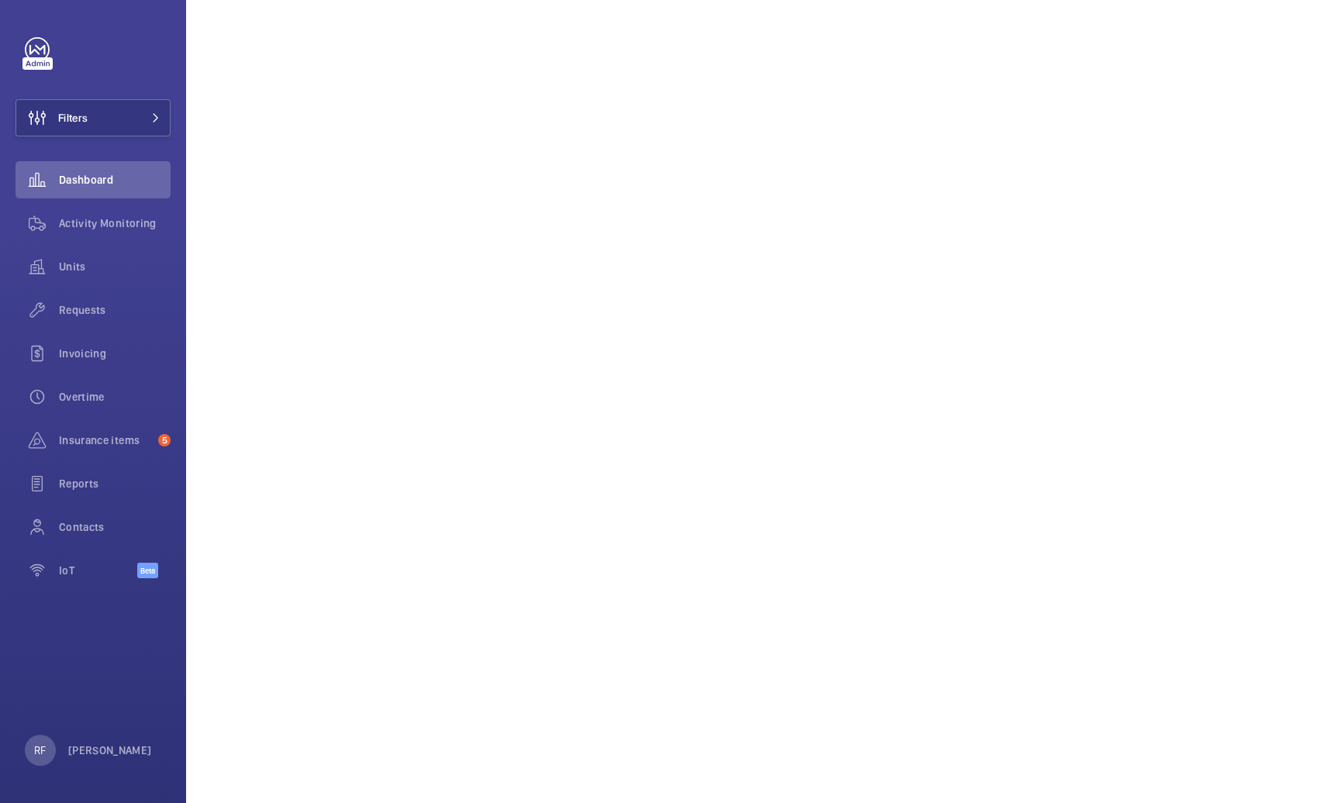
scroll to position [1511, 0]
